Goal: Task Accomplishment & Management: Manage account settings

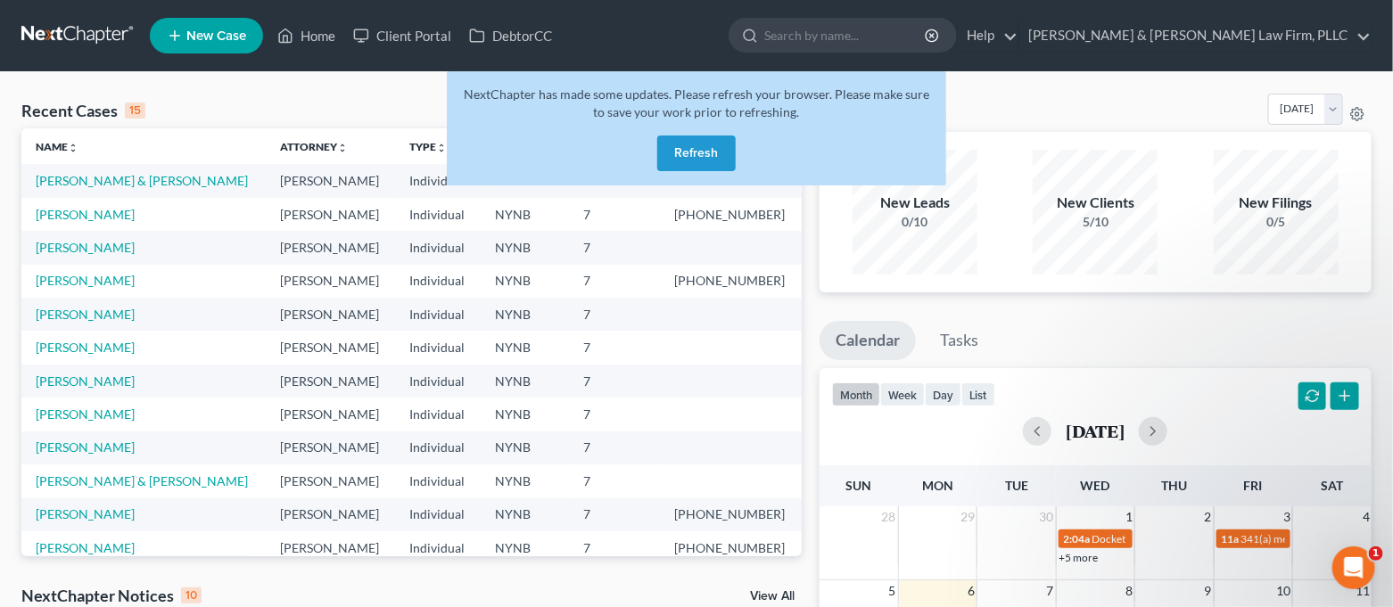
scroll to position [36, 0]
click at [715, 153] on button "Refresh" at bounding box center [696, 154] width 78 height 36
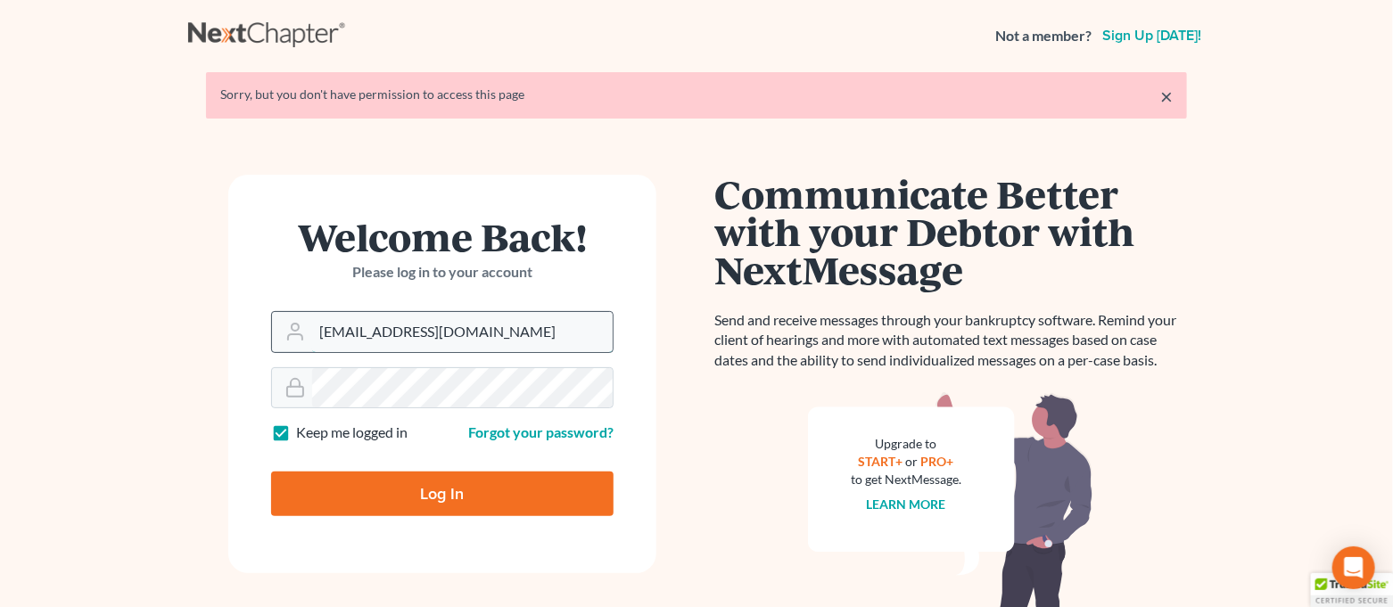
click at [485, 339] on input "[EMAIL_ADDRESS][DOMAIN_NAME]" at bounding box center [462, 331] width 301 height 39
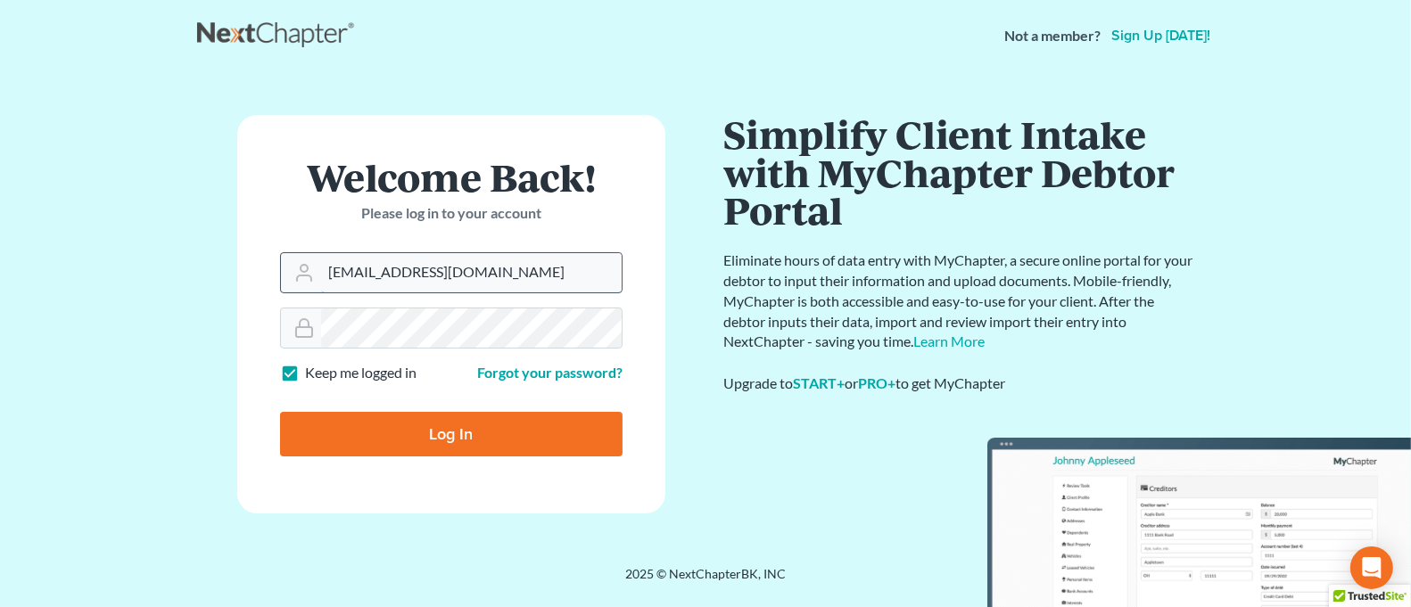
type input "bankruptcy@cdlfpllc.com"
click at [532, 431] on input "Log In" at bounding box center [451, 434] width 342 height 45
type input "Thinking..."
